Goal: Feedback & Contribution: Submit feedback/report problem

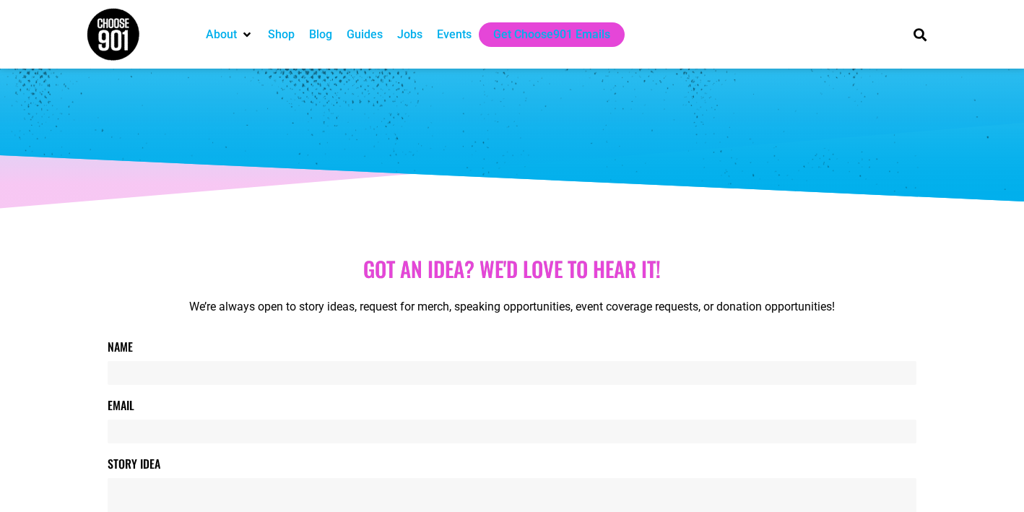
click at [189, 360] on div "Name" at bounding box center [512, 361] width 809 height 47
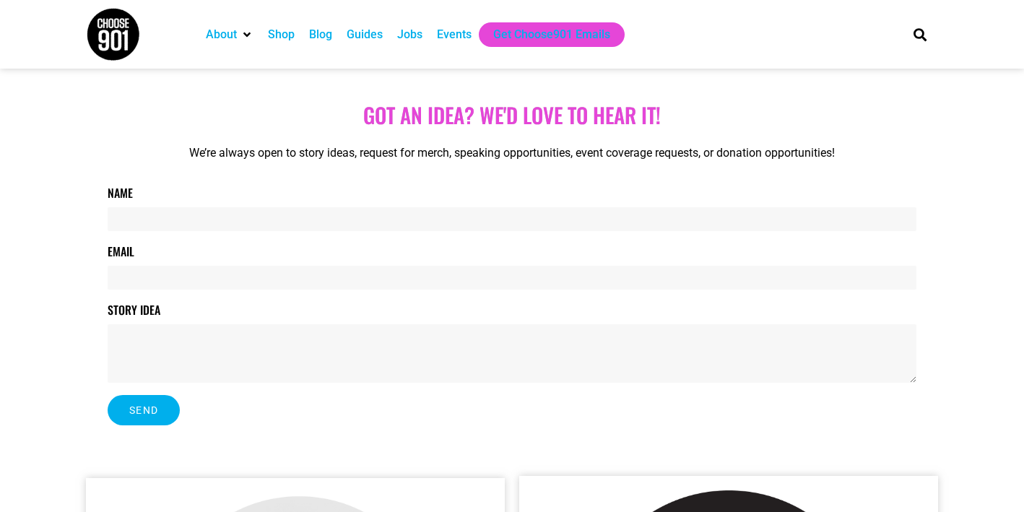
scroll to position [156, 0]
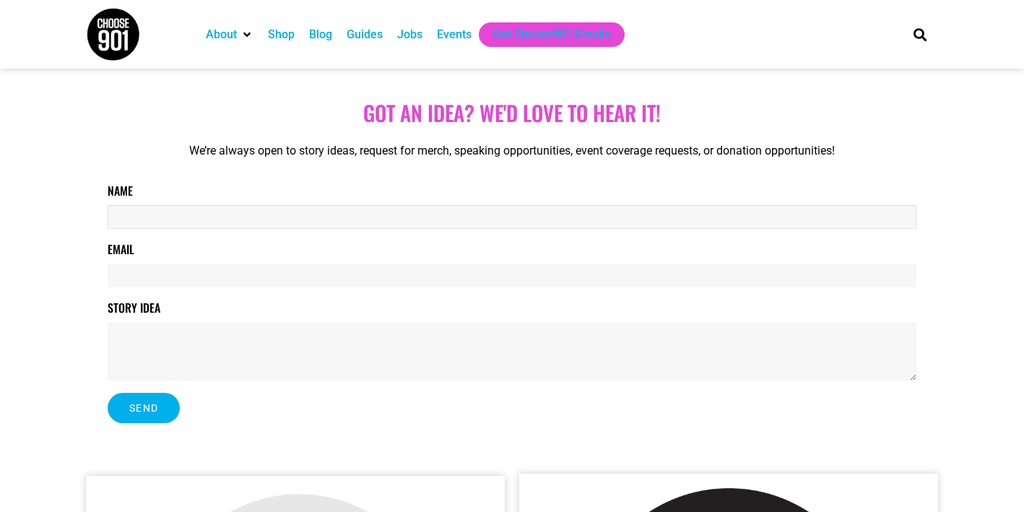
click at [269, 216] on input "Name" at bounding box center [512, 217] width 809 height 24
type input "[PERSON_NAME] [PERSON_NAME]"
type input "[EMAIL_ADDRESS][DOMAIN_NAME]"
click at [211, 335] on textarea "Story Idea" at bounding box center [512, 351] width 809 height 59
type textarea "Ba"
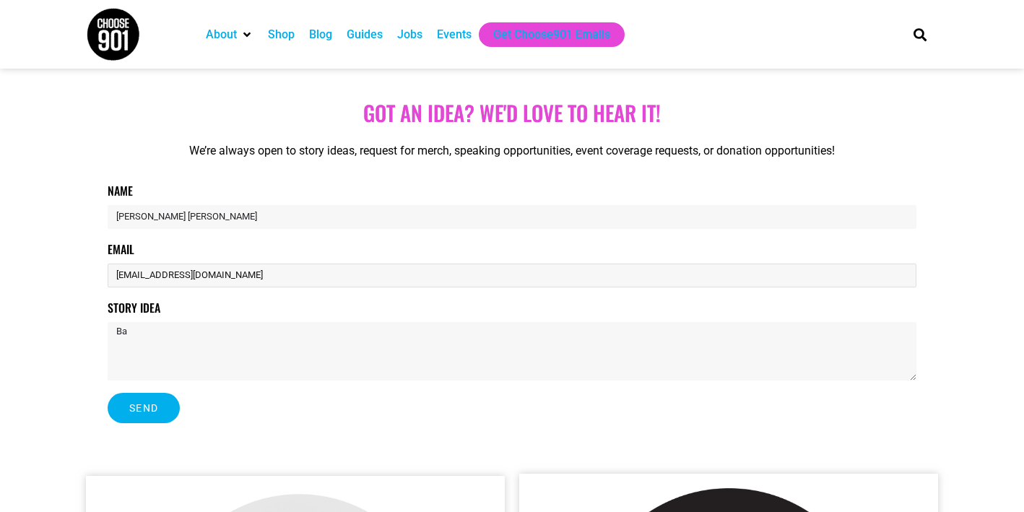
click at [263, 265] on input "[EMAIL_ADDRESS][DOMAIN_NAME]" at bounding box center [512, 276] width 809 height 24
click at [245, 218] on input "[PERSON_NAME] [PERSON_NAME]" at bounding box center [512, 217] width 809 height 24
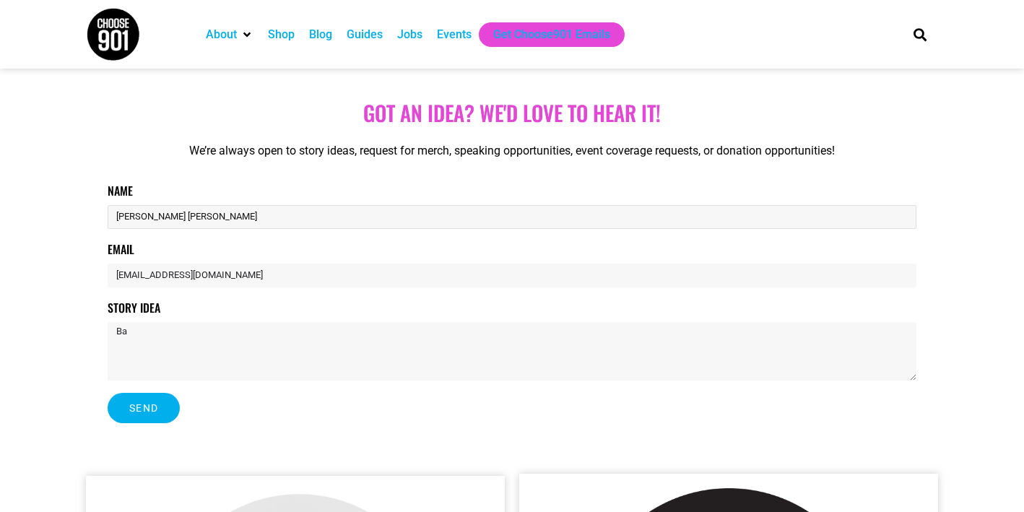
drag, startPoint x: 245, startPoint y: 218, endPoint x: 182, endPoint y: 218, distance: 62.9
click at [182, 218] on input "[PERSON_NAME] [PERSON_NAME]" at bounding box center [512, 217] width 809 height 24
type input "[PERSON_NAME]"
click at [216, 275] on input "[EMAIL_ADDRESS][DOMAIN_NAME]" at bounding box center [512, 276] width 809 height 24
drag, startPoint x: 270, startPoint y: 277, endPoint x: 58, endPoint y: 270, distance: 212.5
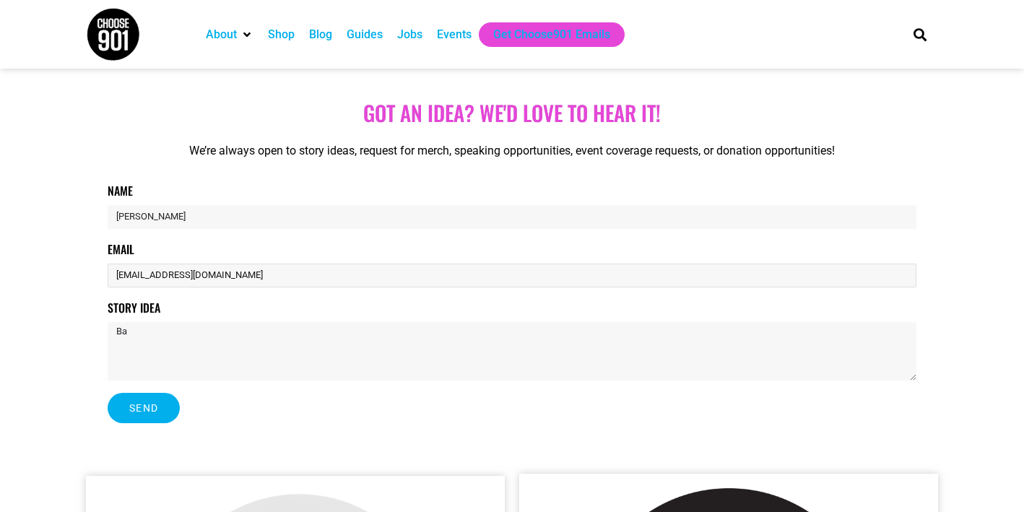
click at [58, 271] on section "Got aN idea? we'd love to hear it! We’re always open to story ideas, request fo…" at bounding box center [512, 261] width 1024 height 337
type input "[PERSON_NAME][EMAIL_ADDRESS][DOMAIN_NAME]"
click at [157, 327] on textarea "Ba" at bounding box center [512, 351] width 809 height 59
type textarea "B"
drag, startPoint x: 173, startPoint y: 345, endPoint x: 66, endPoint y: 322, distance: 110.1
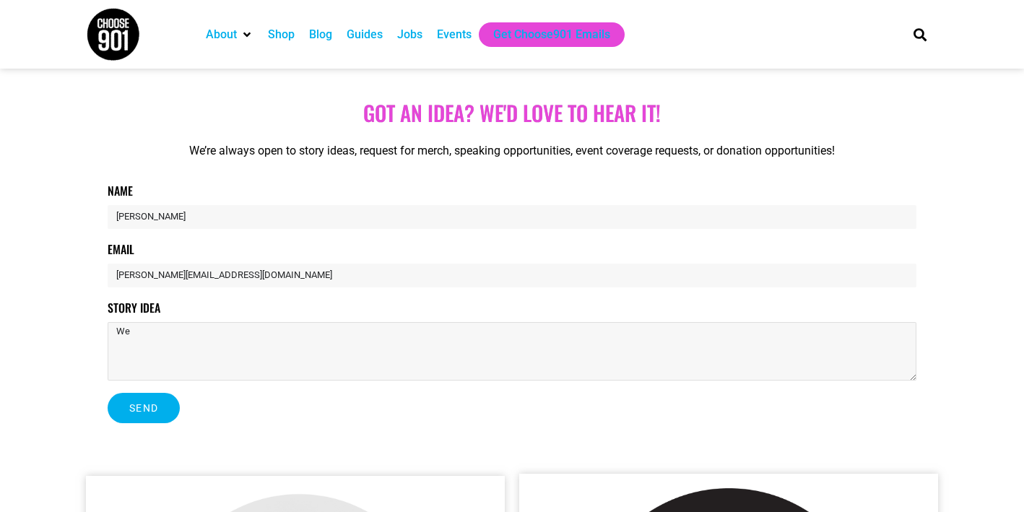
click at [68, 322] on section "Got aN idea? we'd love to hear it! We’re always open to story ideas, request fo…" at bounding box center [512, 261] width 1024 height 337
paste textarea "Hey 901 — can you make a post for the barbershop this week? Also, we need to ge…"
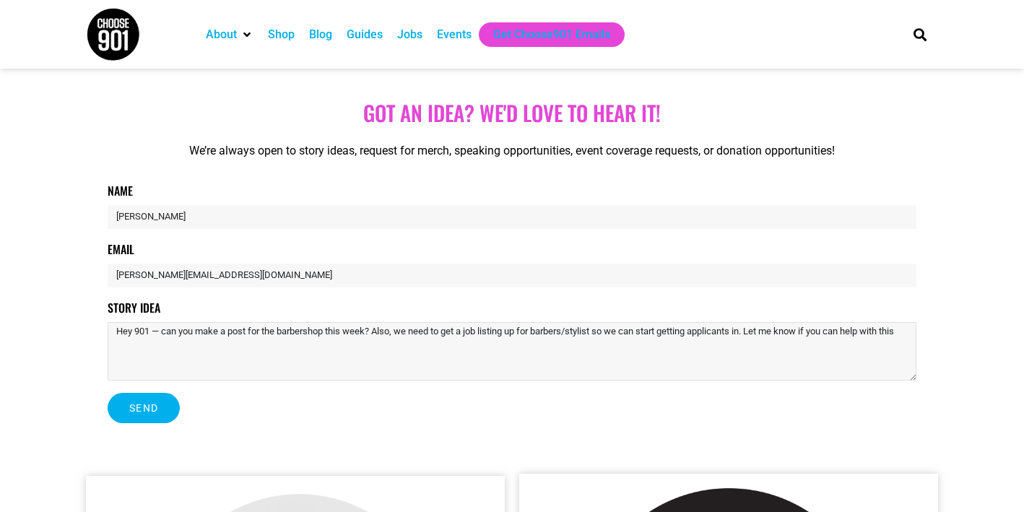
click at [145, 332] on textarea "Hey 901 — can you make a post for the barbershop this week? Also, we need to ge…" at bounding box center [512, 351] width 809 height 59
drag, startPoint x: 205, startPoint y: 344, endPoint x: 194, endPoint y: 337, distance: 13.0
click at [194, 337] on textarea "Hey 901 — can you make a post for the barbershop this week? Also, we need to ge…" at bounding box center [512, 351] width 809 height 59
click at [194, 342] on textarea "Hey 901 — can you make a post for the barbershop this week? Also, we need to ge…" at bounding box center [512, 351] width 809 height 59
click at [390, 334] on textarea "Hey 901 — can you make a post for the barbershop this week? Also, we need to ge…" at bounding box center [512, 351] width 809 height 59
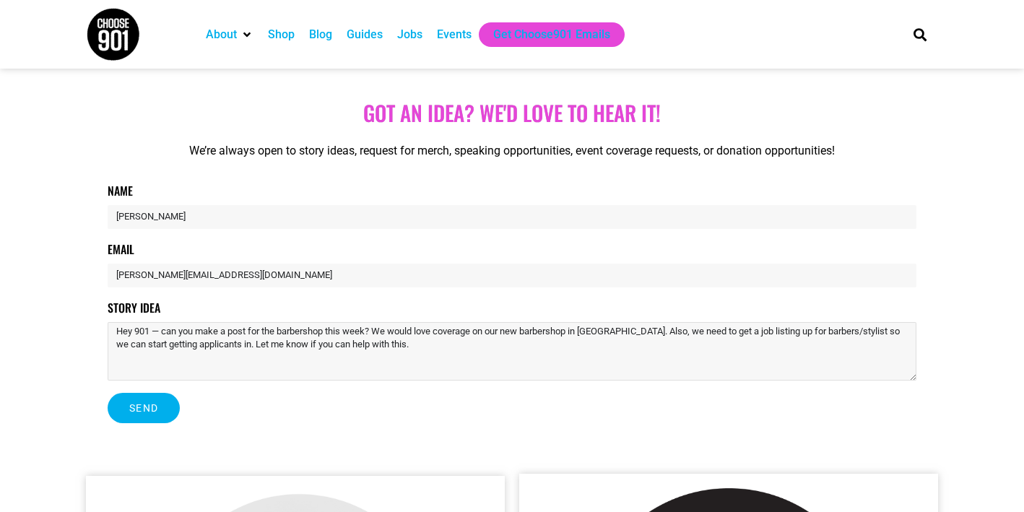
type textarea "Hey 901 — can you make a post for the barbershop this week? We would love cover…"
click at [145, 409] on span "Send" at bounding box center [143, 408] width 29 height 10
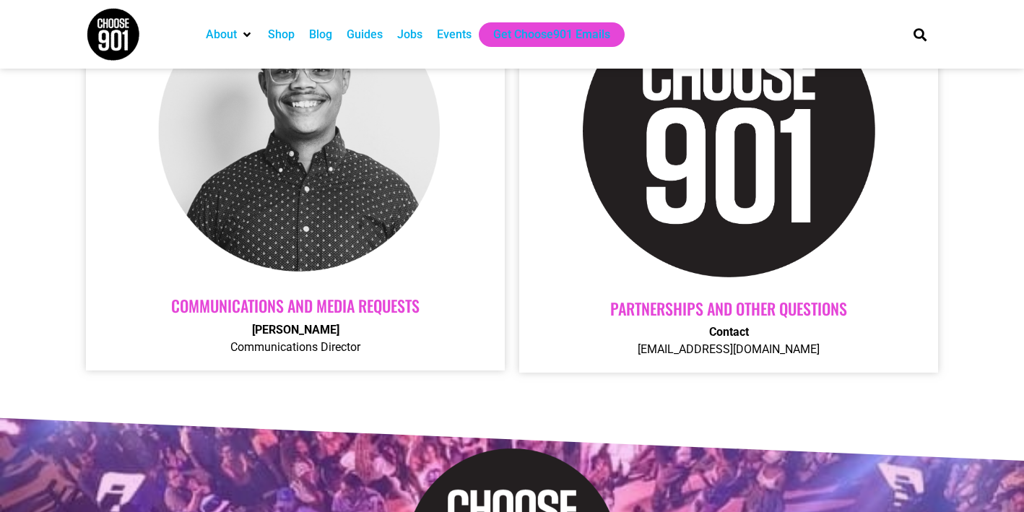
scroll to position [686, 0]
